Goal: Information Seeking & Learning: Learn about a topic

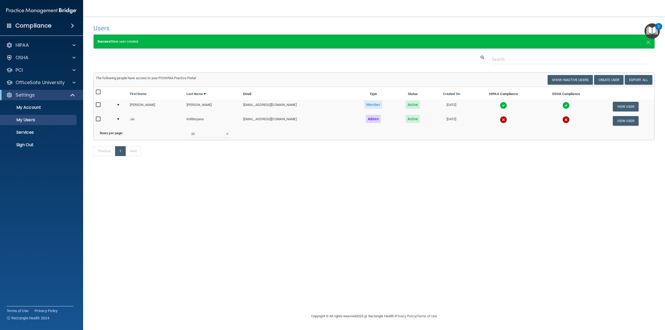
select select "20"
click at [75, 45] on span at bounding box center [73, 45] width 3 height 6
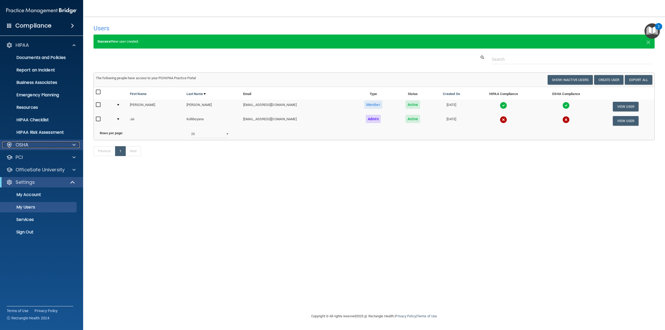
click at [73, 144] on span at bounding box center [73, 145] width 3 height 6
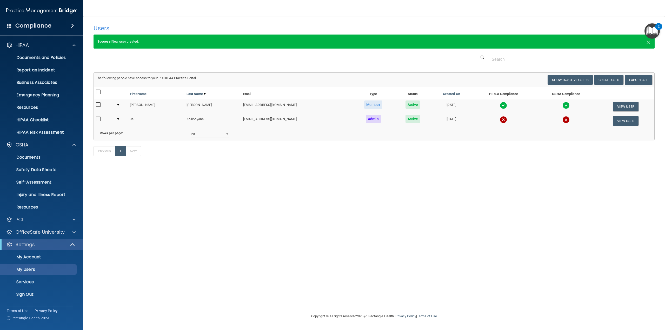
click at [11, 25] on span at bounding box center [9, 25] width 5 height 5
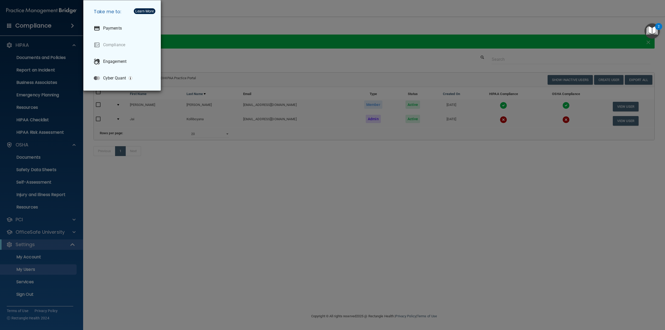
click at [193, 19] on div "Take me to: Payments Compliance Engagement Cyber Quant" at bounding box center [332, 165] width 665 height 330
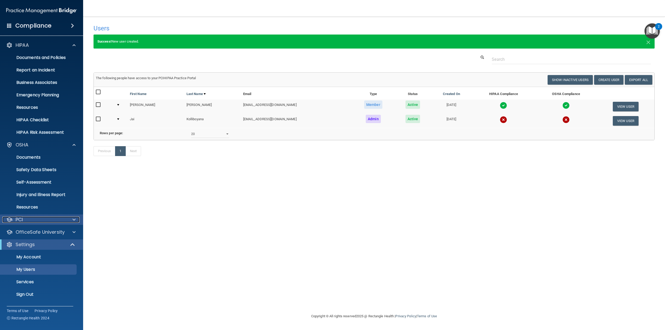
click at [75, 219] on span at bounding box center [73, 220] width 3 height 6
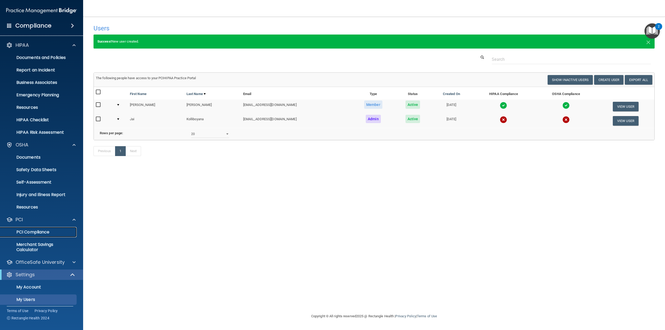
click at [32, 232] on p "PCI Compliance" at bounding box center [38, 232] width 71 height 5
drag, startPoint x: 140, startPoint y: 41, endPoint x: 89, endPoint y: 39, distance: 51.4
click at [89, 39] on main "Users Success! New user created. × Error! The user couldn't be created. × Succe…" at bounding box center [374, 173] width 582 height 313
click at [141, 25] on h4 "Users" at bounding box center [255, 28] width 324 height 7
click at [650, 41] on span "×" at bounding box center [648, 41] width 5 height 10
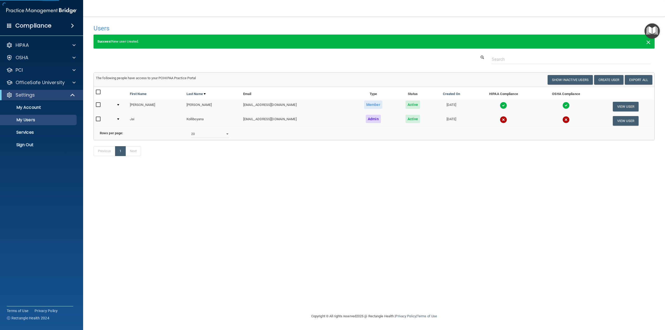
click at [650, 41] on span "×" at bounding box center [648, 41] width 5 height 10
select select "20"
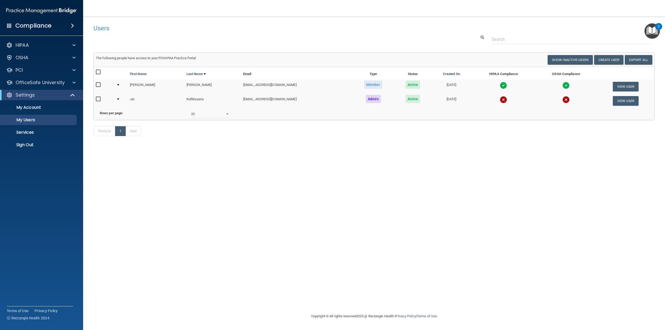
click at [73, 25] on span at bounding box center [72, 26] width 3 height 6
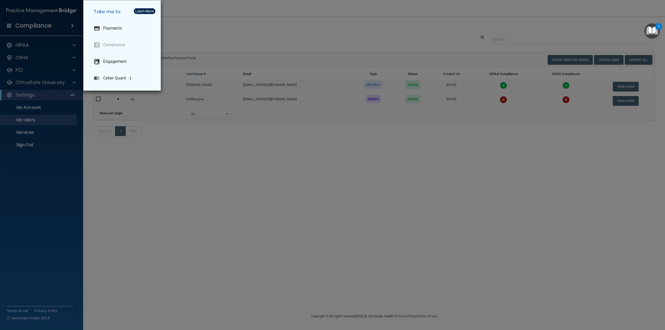
click at [179, 21] on div "Take me to: Payments Compliance Engagement Cyber Quant" at bounding box center [332, 165] width 665 height 330
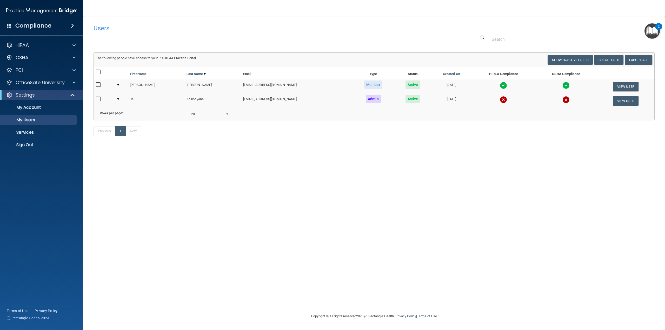
click at [72, 24] on span at bounding box center [72, 26] width 3 height 6
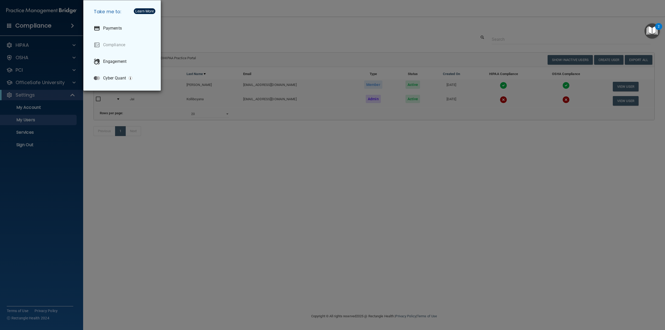
click at [205, 24] on div "Take me to: Payments Compliance Engagement Cyber Quant" at bounding box center [332, 165] width 665 height 330
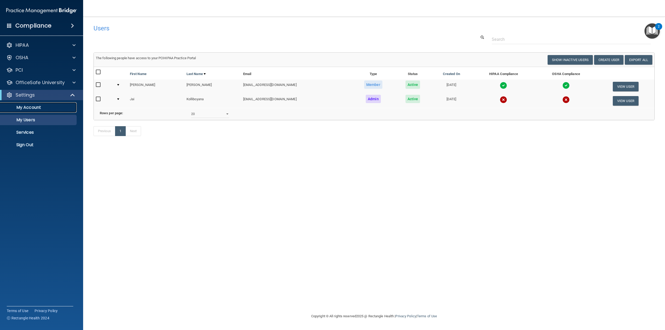
click at [41, 109] on p "My Account" at bounding box center [38, 107] width 71 height 5
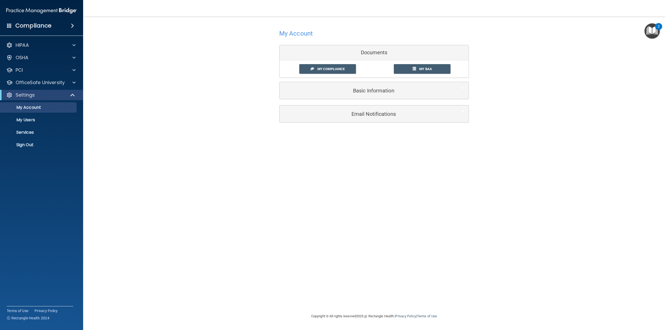
click at [349, 96] on div "Basic Information" at bounding box center [373, 90] width 189 height 17
click at [351, 90] on h5 "Basic Information" at bounding box center [365, 91] width 165 height 6
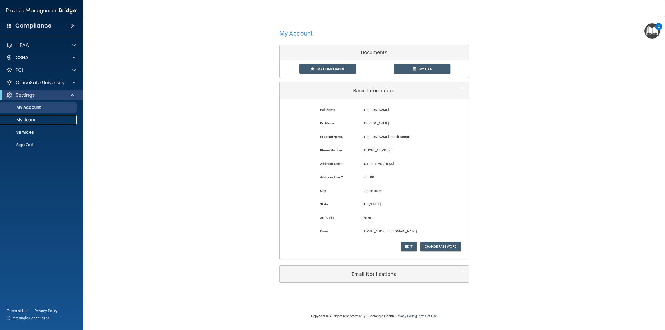
click at [34, 121] on p "My Users" at bounding box center [38, 119] width 71 height 5
select select "20"
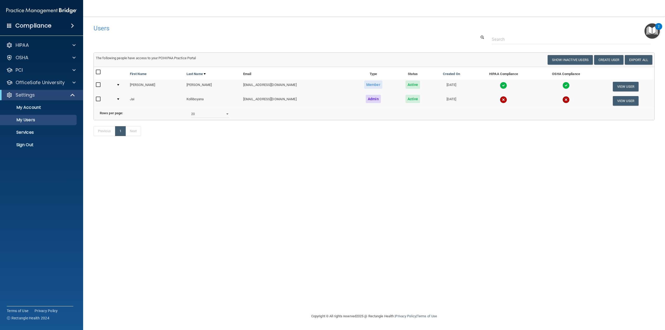
click at [535, 85] on td at bounding box center [566, 86] width 62 height 14
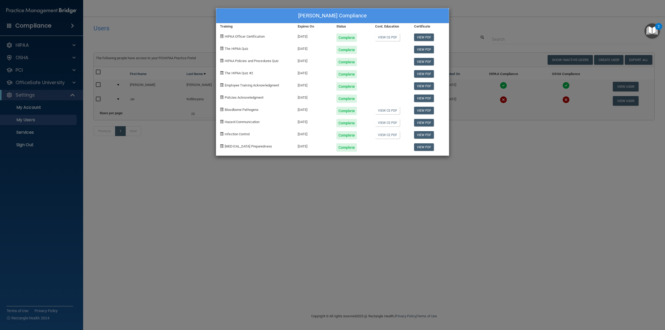
click at [380, 210] on div "[PERSON_NAME] Compliance Training Expires On Status Cont. Education Certificate…" at bounding box center [332, 165] width 665 height 330
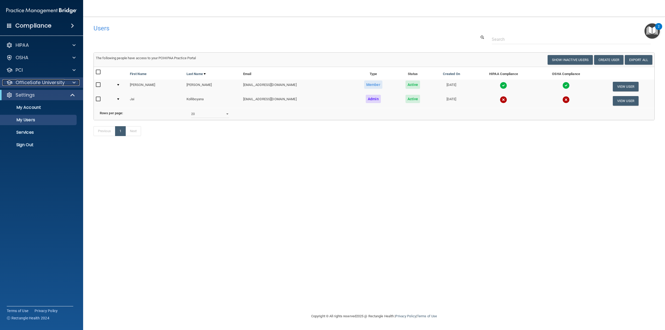
click at [38, 82] on p "OfficeSafe University" at bounding box center [40, 82] width 49 height 6
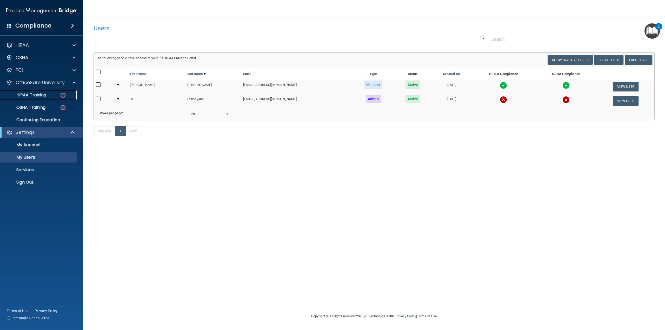
click at [29, 95] on p "HIPAA Training" at bounding box center [24, 94] width 43 height 5
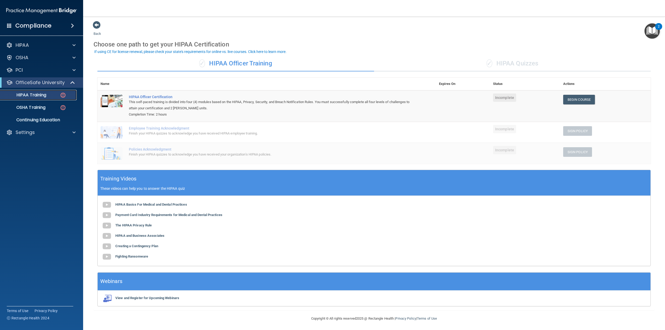
scroll to position [1, 0]
click at [28, 109] on p "OSHA Training" at bounding box center [24, 107] width 42 height 5
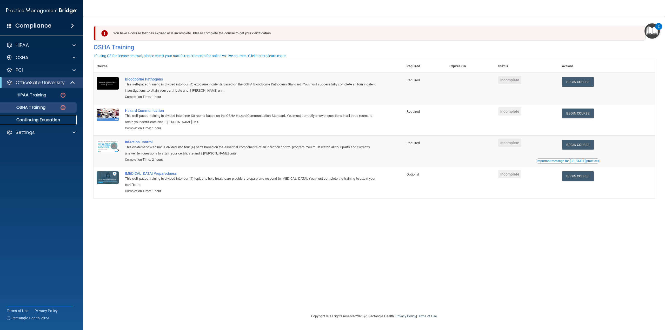
click at [35, 121] on p "Continuing Education" at bounding box center [38, 119] width 71 height 5
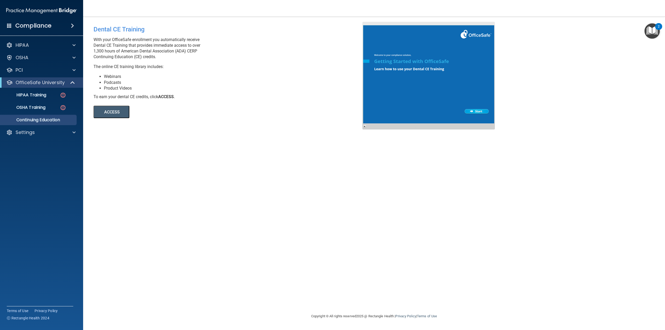
click at [112, 114] on button "ACCESS" at bounding box center [111, 112] width 36 height 12
click at [37, 46] on div "HIPAA" at bounding box center [34, 45] width 64 height 6
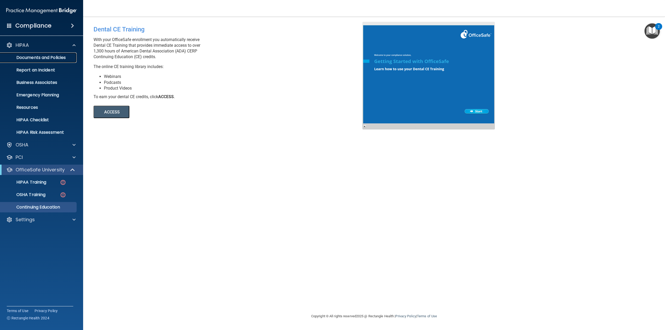
click at [44, 55] on p "Documents and Policies" at bounding box center [38, 57] width 71 height 5
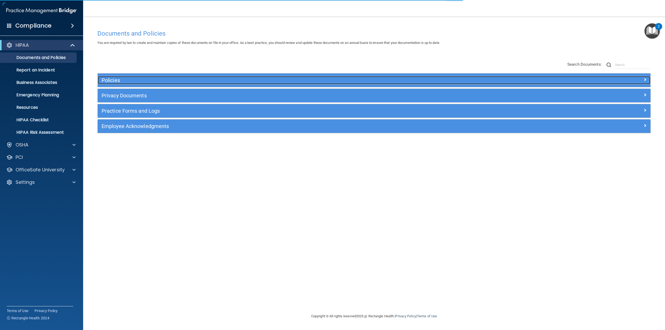
click at [117, 80] on h5 "Policies" at bounding box center [305, 80] width 407 height 6
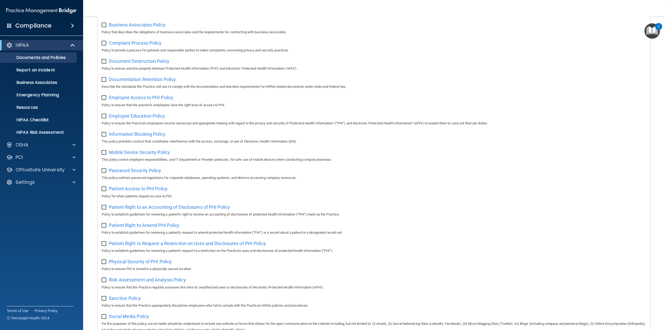
scroll to position [52, 0]
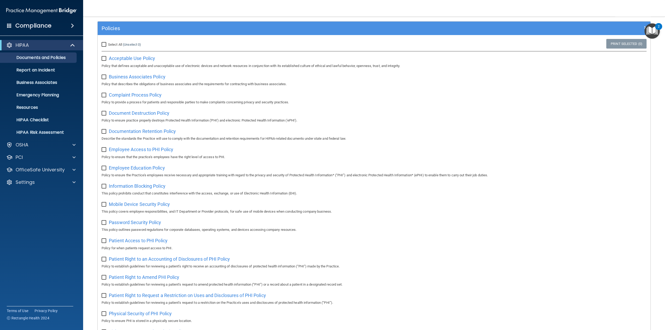
click at [104, 151] on input "checkbox" at bounding box center [105, 150] width 6 height 4
checkbox input "true"
click at [149, 152] on span "Employee Access to PHI Policy" at bounding box center [141, 149] width 64 height 5
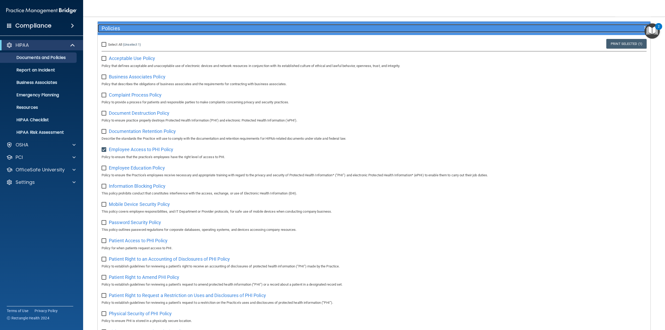
click at [108, 30] on h5 "Policies" at bounding box center [305, 28] width 407 height 6
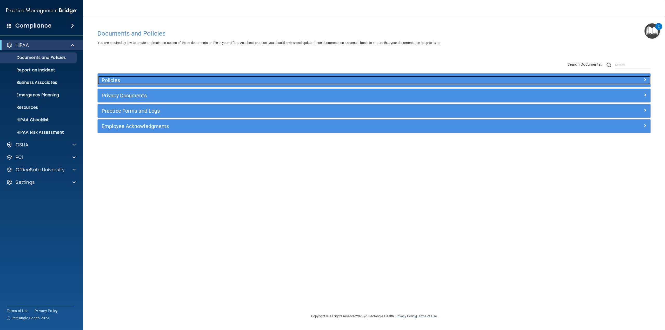
scroll to position [0, 0]
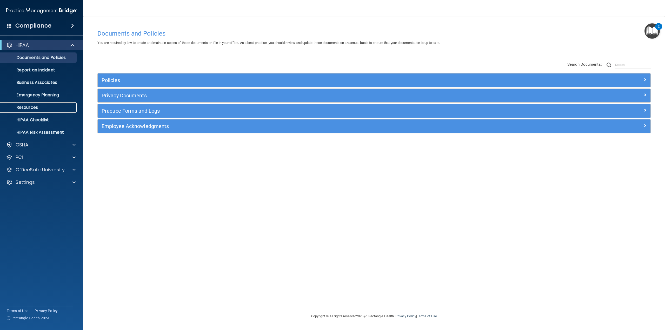
click at [27, 106] on p "Resources" at bounding box center [38, 107] width 71 height 5
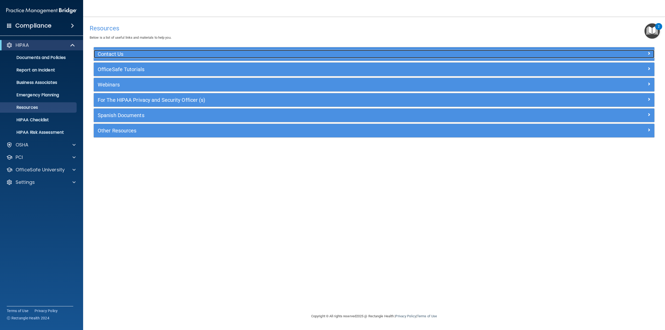
click at [112, 53] on h5 "Contact Us" at bounding box center [304, 54] width 413 height 6
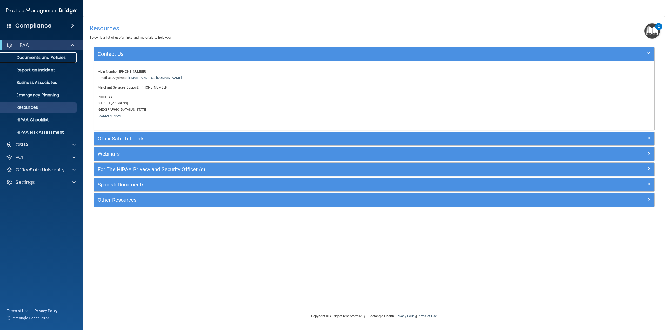
click at [54, 57] on p "Documents and Policies" at bounding box center [38, 57] width 71 height 5
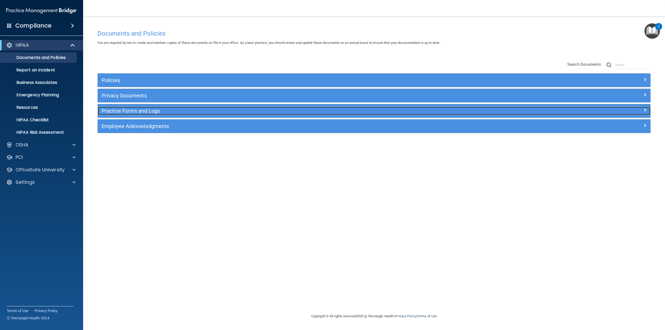
click at [138, 112] on h5 "Practice Forms and Logs" at bounding box center [305, 111] width 407 height 6
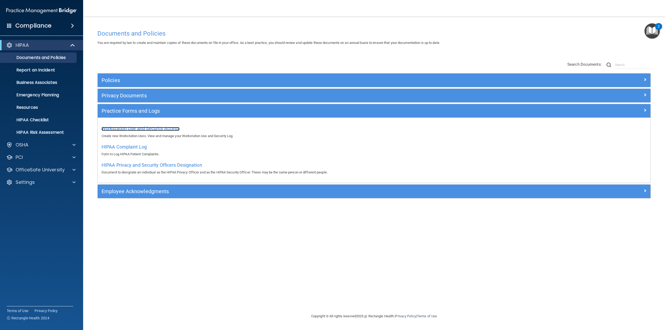
click at [132, 129] on span "Workstation Use and Security Access" at bounding box center [141, 128] width 78 height 5
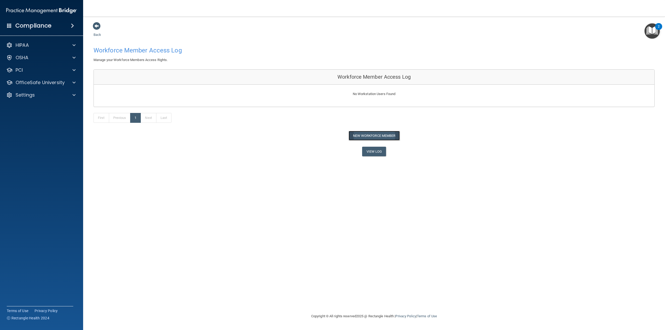
click at [362, 136] on button "New Workforce Member" at bounding box center [373, 136] width 51 height 10
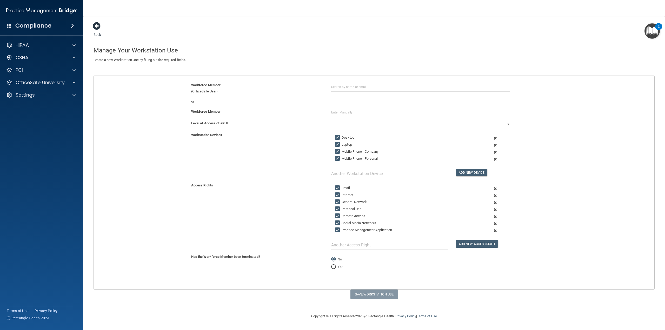
click at [99, 29] on span at bounding box center [97, 26] width 8 height 8
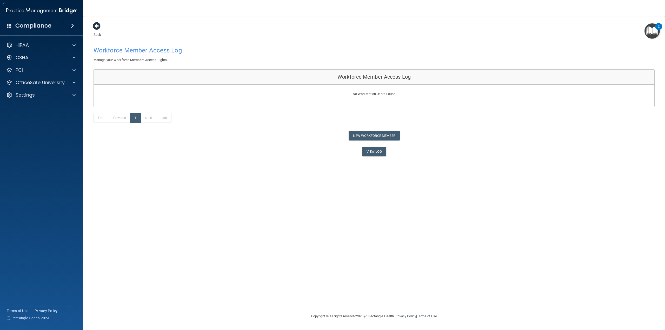
click at [97, 33] on link "Back" at bounding box center [97, 31] width 8 height 10
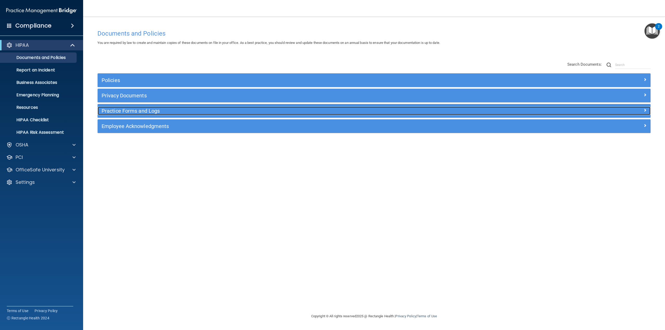
click at [142, 113] on h5 "Practice Forms and Logs" at bounding box center [305, 111] width 407 height 6
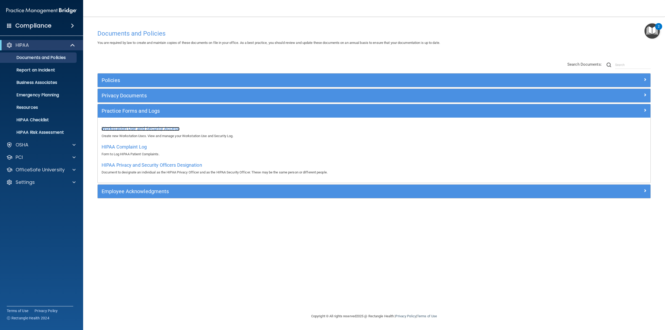
click at [137, 127] on span "Workstation Use and Security Access" at bounding box center [141, 128] width 78 height 5
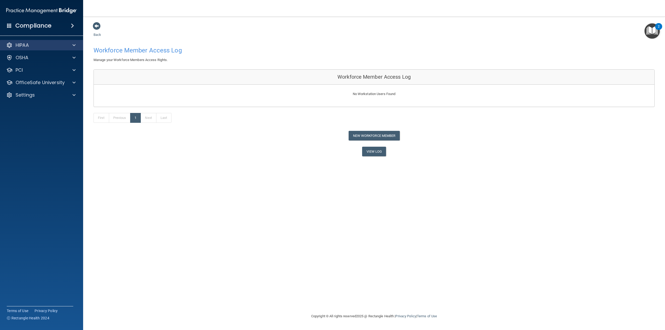
click at [39, 50] on div "HIPAA" at bounding box center [41, 45] width 83 height 10
click at [366, 138] on button "New Workforce Member" at bounding box center [373, 136] width 51 height 10
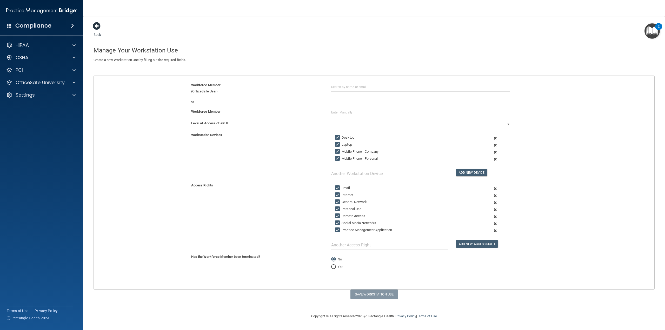
click at [97, 26] on span at bounding box center [97, 26] width 8 height 8
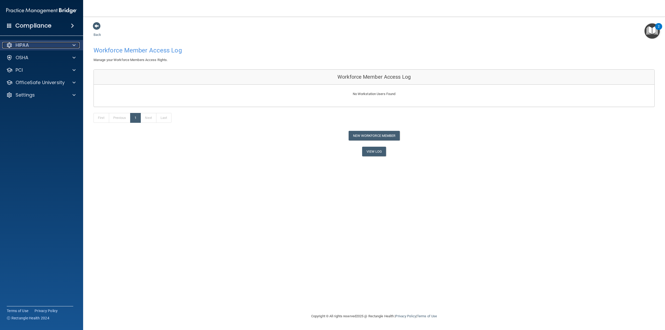
click at [44, 45] on div "HIPAA" at bounding box center [34, 45] width 64 height 6
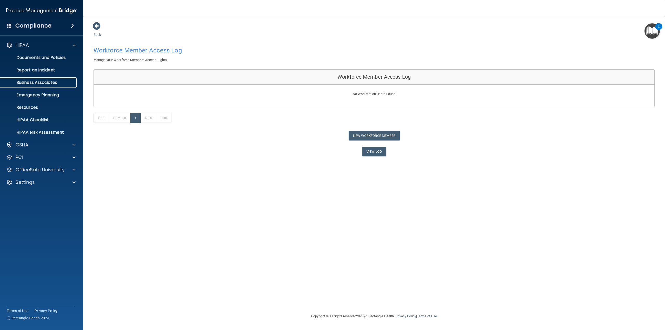
click at [42, 82] on p "Business Associates" at bounding box center [38, 82] width 71 height 5
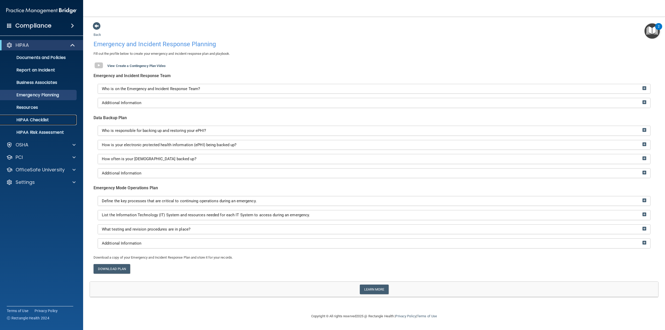
click at [36, 120] on p "HIPAA Checklist" at bounding box center [38, 119] width 71 height 5
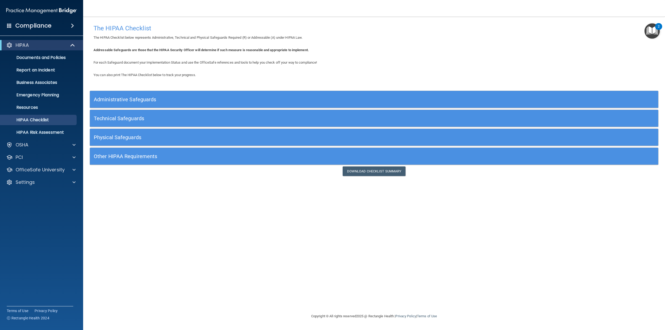
click at [174, 98] on h5 "Administrative Safeguards" at bounding box center [303, 100] width 418 height 6
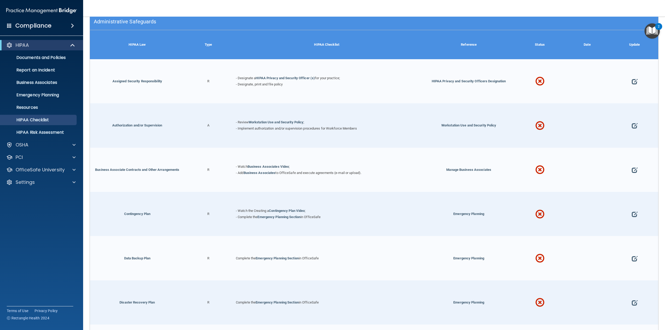
scroll to position [52, 0]
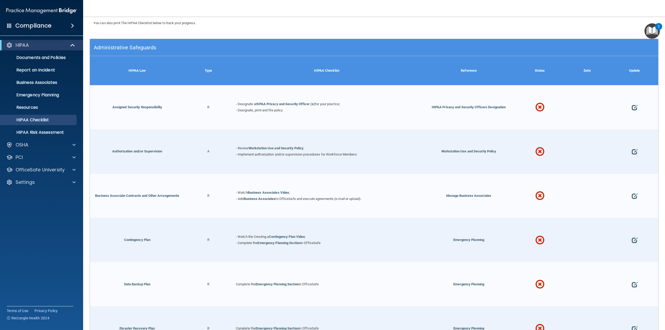
click at [148, 49] on h5 "Administrative Safeguards" at bounding box center [303, 48] width 418 height 6
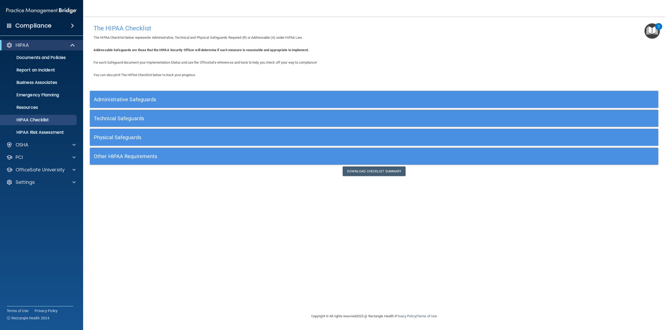
scroll to position [0, 0]
click at [143, 122] on div "Technical Safeguards" at bounding box center [303, 118] width 426 height 12
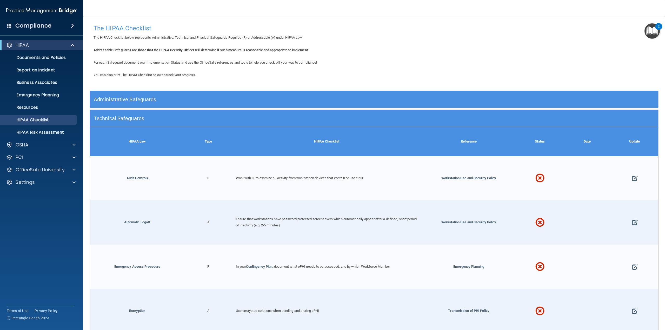
click at [172, 118] on h5 "Technical Safeguards" at bounding box center [303, 119] width 418 height 6
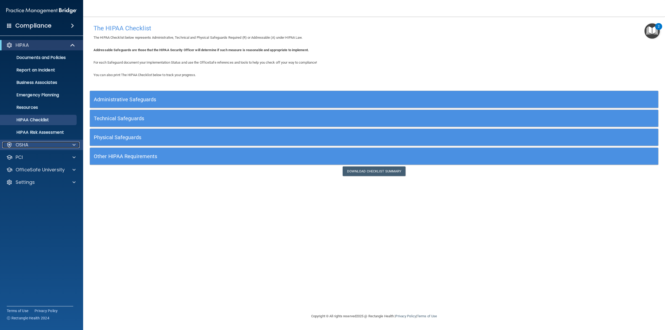
click at [37, 144] on div "OSHA" at bounding box center [34, 145] width 64 height 6
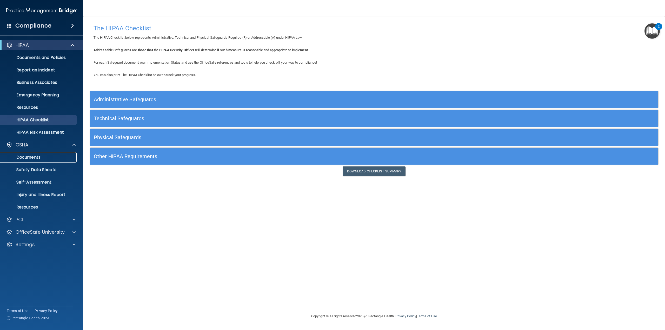
click at [32, 157] on p "Documents" at bounding box center [38, 157] width 71 height 5
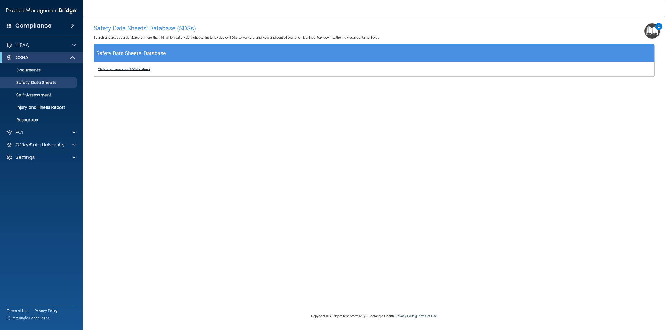
click at [132, 70] on b "Click to access your SDS database" at bounding box center [124, 69] width 53 height 4
click at [49, 96] on p "Self-Assessment" at bounding box center [38, 94] width 71 height 5
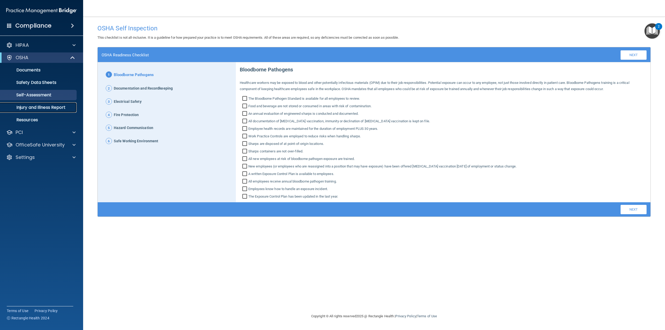
click at [29, 109] on p "Injury and Illness Report" at bounding box center [38, 107] width 71 height 5
